Goal: Find contact information: Find contact information

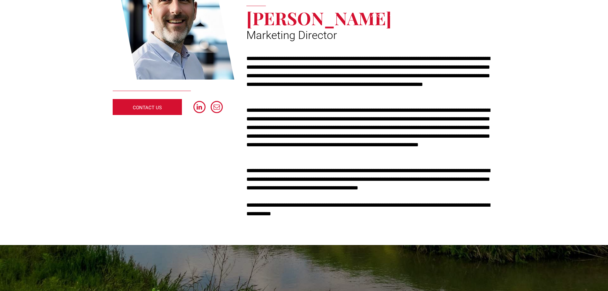
scroll to position [128, 0]
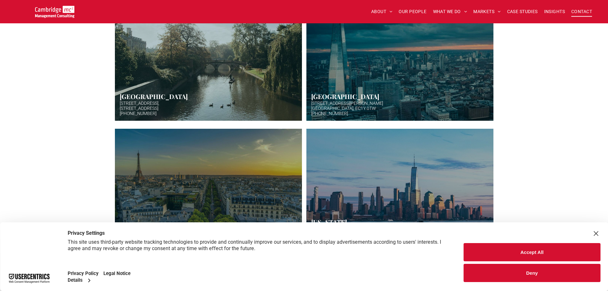
scroll to position [383, 0]
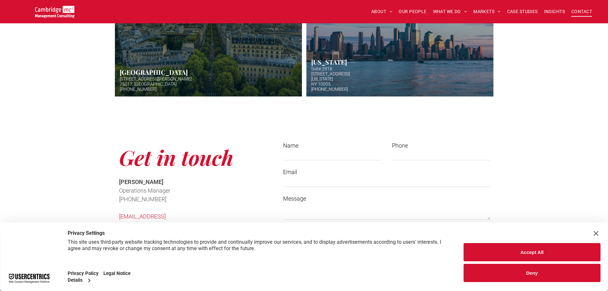
click at [593, 233] on div "Close Layer" at bounding box center [595, 233] width 9 height 9
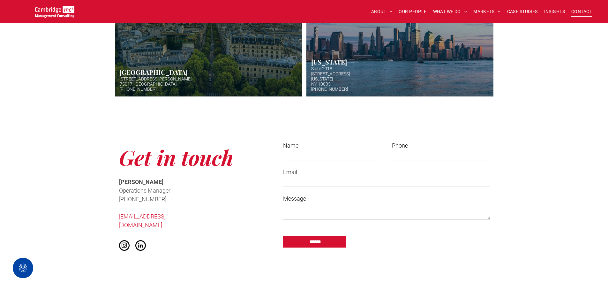
drag, startPoint x: 165, startPoint y: 217, endPoint x: 108, endPoint y: 200, distance: 59.7
click at [108, 202] on div "Get in touch Cath McCaw Operations Manager ﻿ +44 (0)1223 750335 info@cambridgem…" at bounding box center [304, 197] width 608 height 186
drag, startPoint x: 110, startPoint y: 217, endPoint x: 193, endPoint y: 220, distance: 83.0
click at [193, 220] on div "Get in touch Cath McCaw Operations Manager ﻿ +44 (0)1223 750335 info@cambridgem…" at bounding box center [304, 197] width 608 height 186
copy link "[EMAIL_ADDRESS][DOMAIN_NAME]"
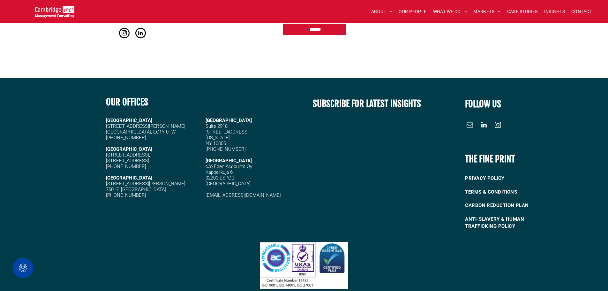
scroll to position [606, 0]
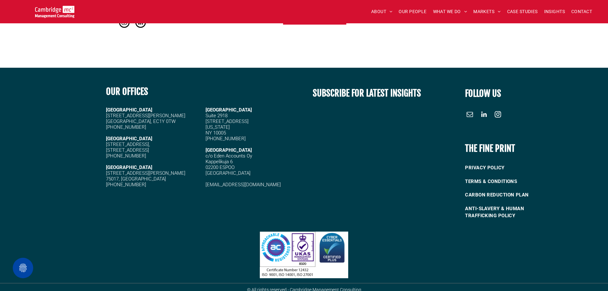
drag, startPoint x: 155, startPoint y: 144, endPoint x: 131, endPoint y: 142, distance: 24.3
click at [131, 147] on h5 "[STREET_ADDRESS]" at bounding box center [153, 150] width 94 height 6
copy span "CB22 5EG"
